Goal: Information Seeking & Learning: Learn about a topic

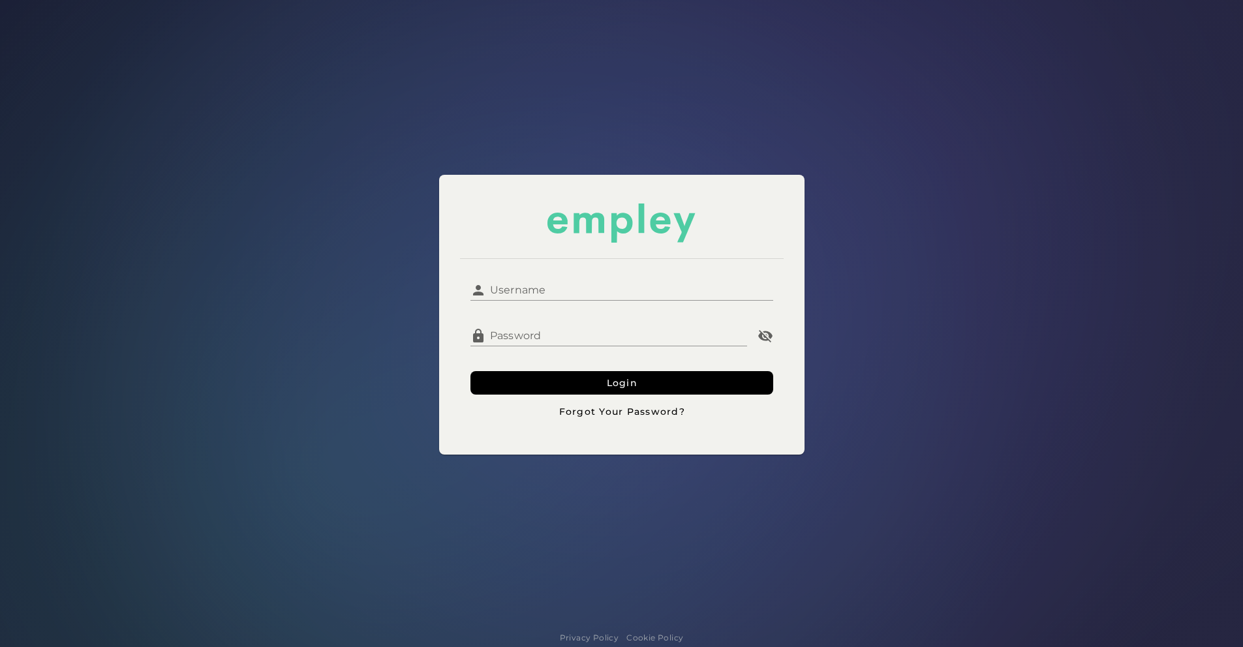
click at [548, 288] on input "Username" at bounding box center [629, 284] width 287 height 31
type input "*******"
click at [470, 371] on button "Login" at bounding box center [621, 382] width 303 height 23
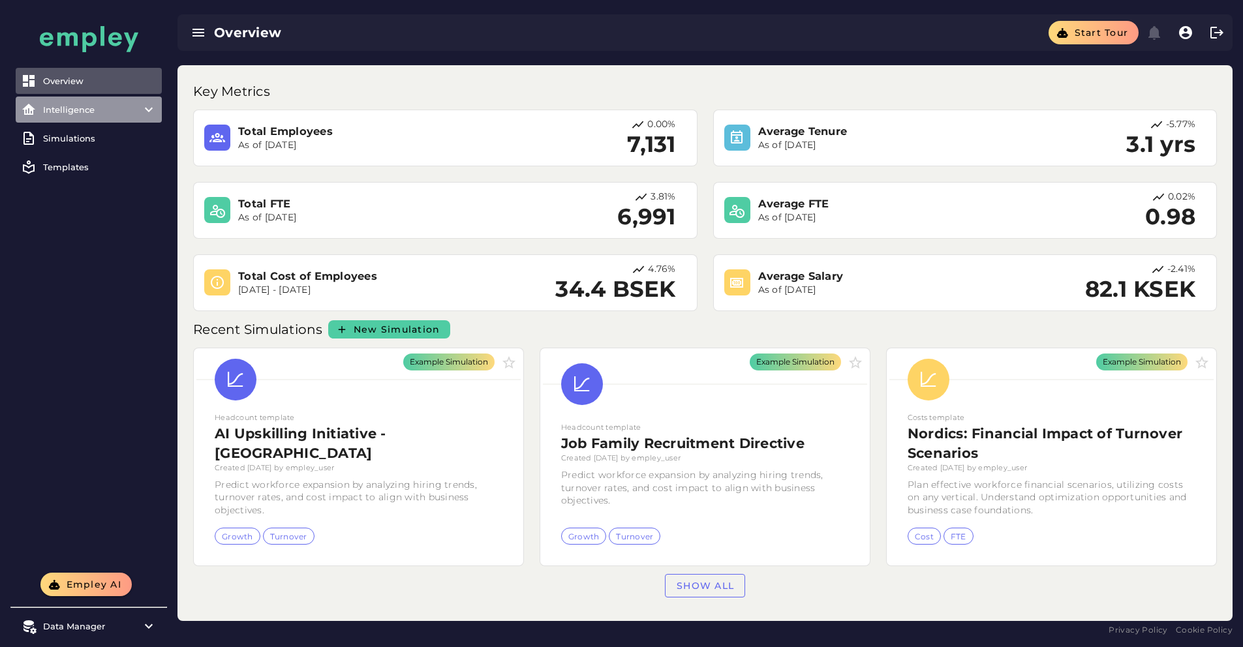
click at [129, 110] on div "Intelligence" at bounding box center [88, 109] width 91 height 10
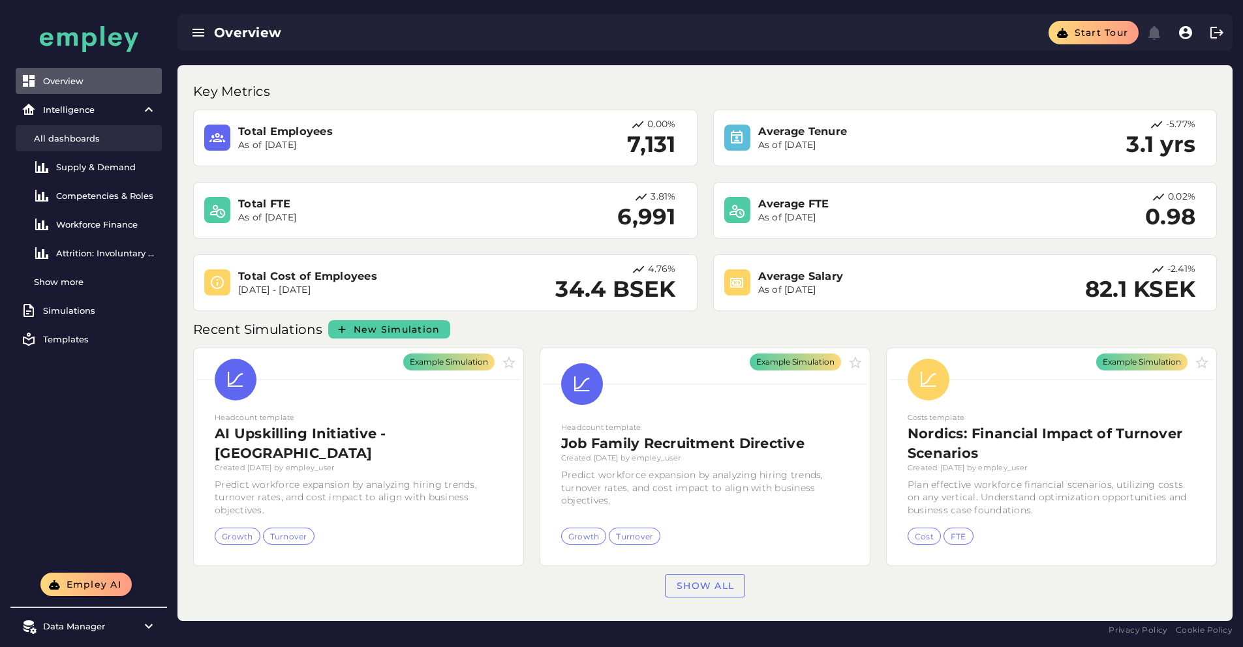
click at [110, 143] on link "All dashboards" at bounding box center [89, 138] width 146 height 26
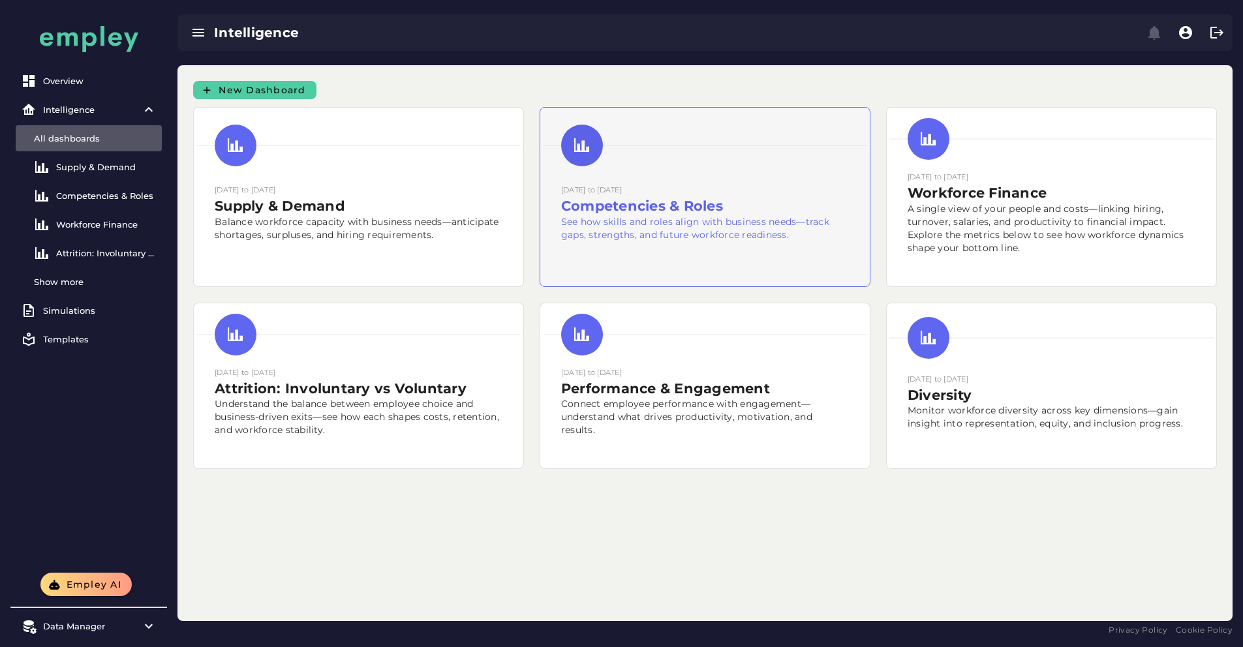
click at [611, 266] on div "[DATE] to [DATE] Competencies & Roles See how skills and roles align with busin…" at bounding box center [705, 224] width 288 height 82
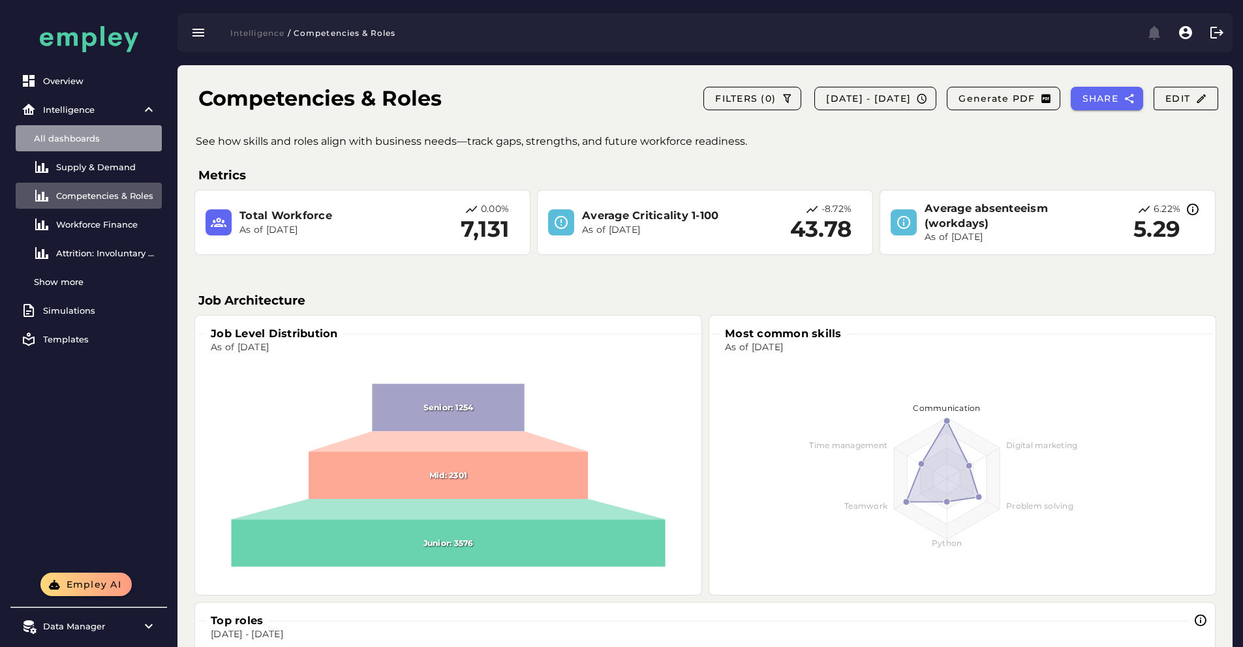
click at [110, 136] on div "All dashboards" at bounding box center [95, 138] width 123 height 10
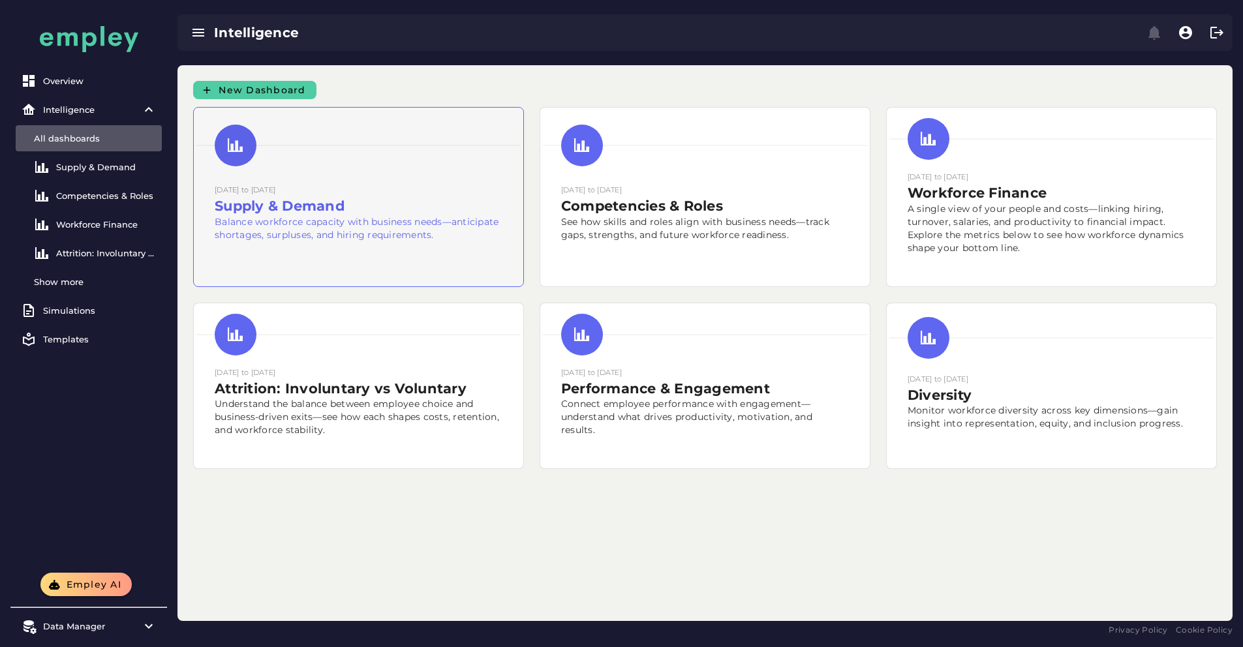
click at [275, 194] on small "[DATE] to [DATE]" at bounding box center [245, 189] width 61 height 9
